Goal: Task Accomplishment & Management: Manage account settings

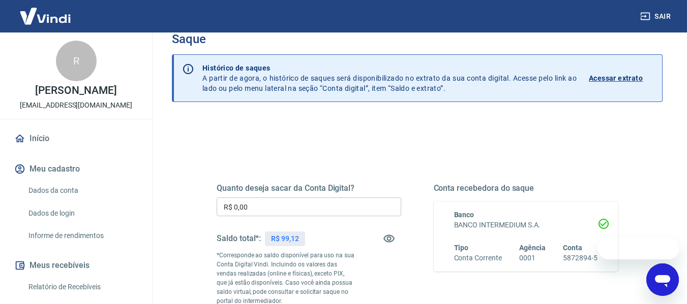
scroll to position [51, 0]
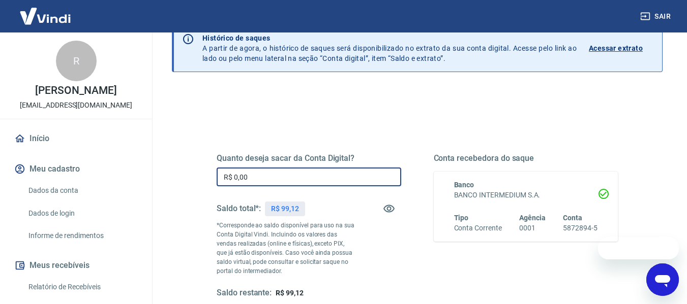
click at [296, 177] on input "R$ 0,00" at bounding box center [309, 177] width 185 height 19
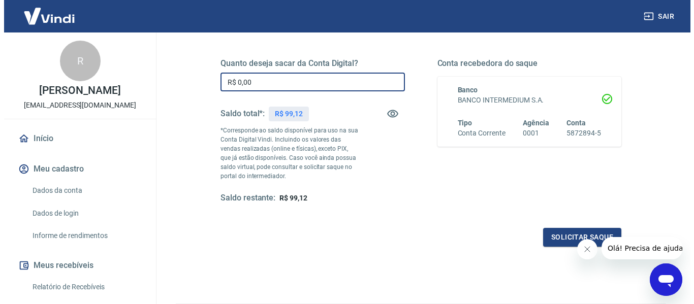
scroll to position [152, 0]
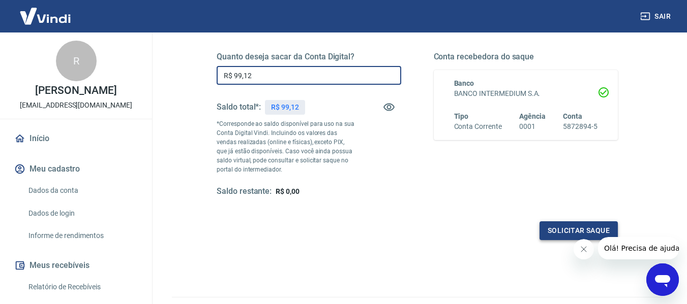
type input "R$ 99,12"
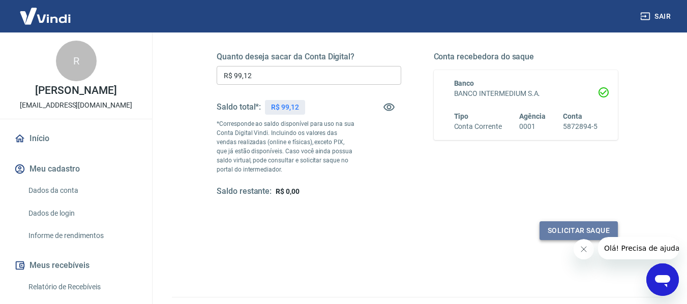
click at [561, 225] on button "Solicitar saque" at bounding box center [578, 231] width 78 height 19
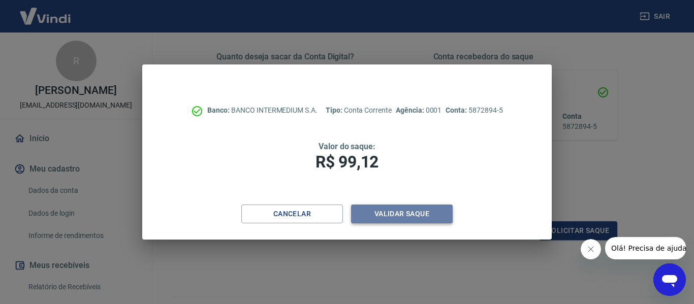
click at [383, 213] on button "Validar saque" at bounding box center [402, 214] width 102 height 19
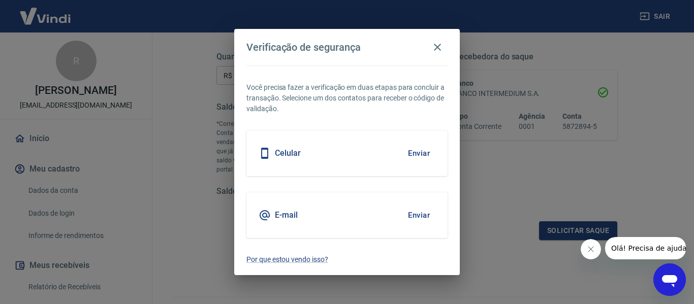
click at [416, 156] on button "Enviar" at bounding box center [419, 153] width 33 height 21
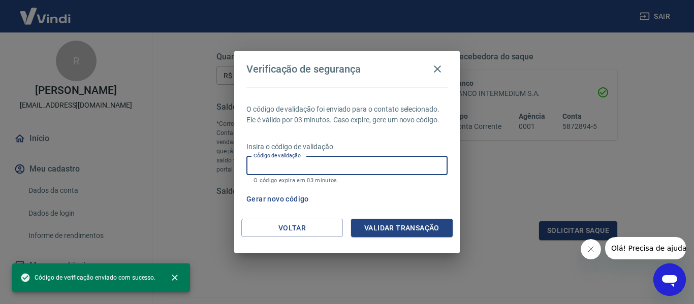
click at [405, 168] on input "Código de validação" at bounding box center [347, 166] width 201 height 19
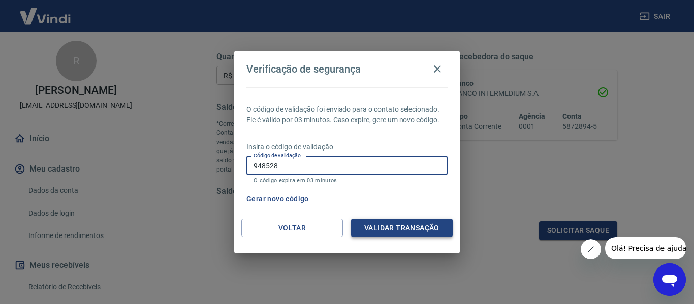
type input "948528"
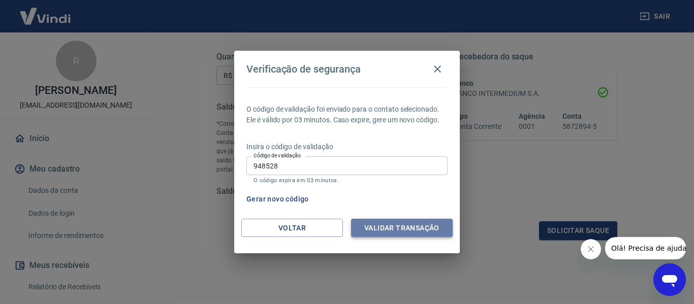
click at [407, 229] on button "Validar transação" at bounding box center [402, 228] width 102 height 19
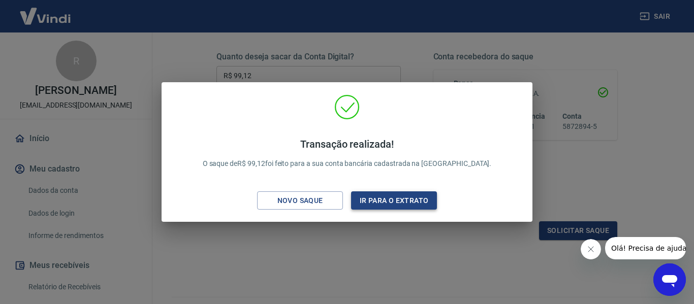
click at [423, 200] on button "Ir para o extrato" at bounding box center [394, 201] width 86 height 19
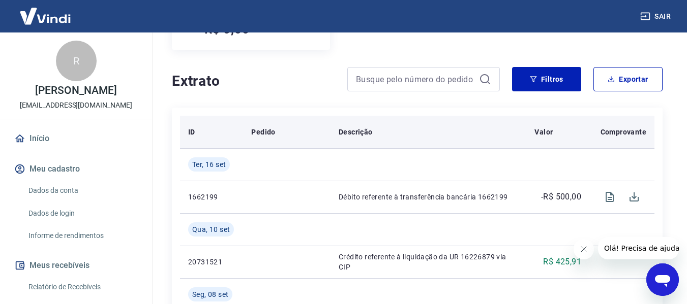
scroll to position [203, 0]
